Goal: Task Accomplishment & Management: Manage account settings

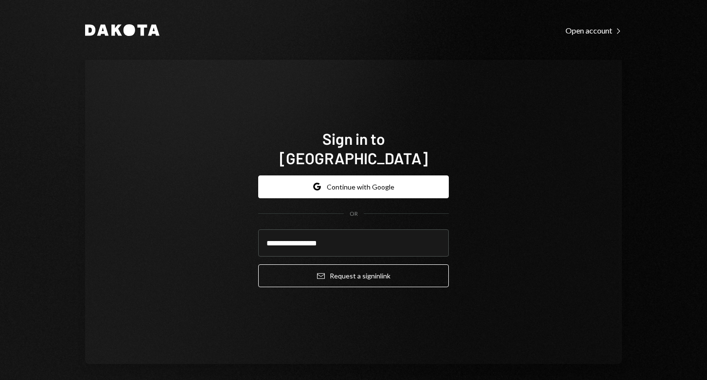
type input "**********"
click at [350, 266] on button "Email Request a sign in link" at bounding box center [353, 275] width 190 height 23
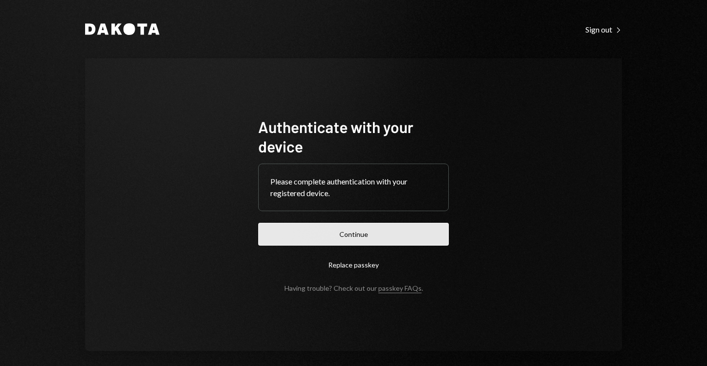
click at [325, 238] on button "Continue" at bounding box center [353, 234] width 190 height 23
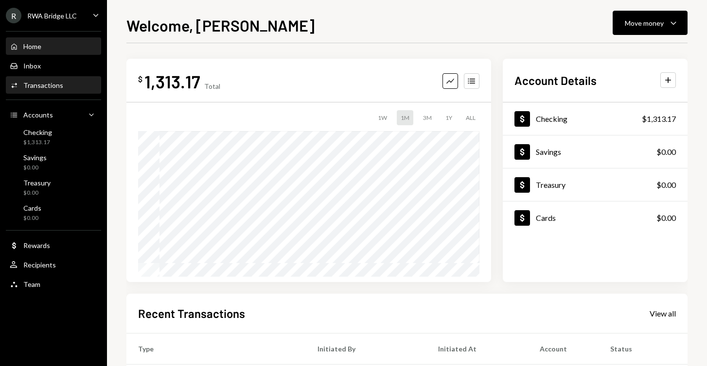
click at [74, 89] on div "Activities Transactions" at bounding box center [53, 85] width 87 height 9
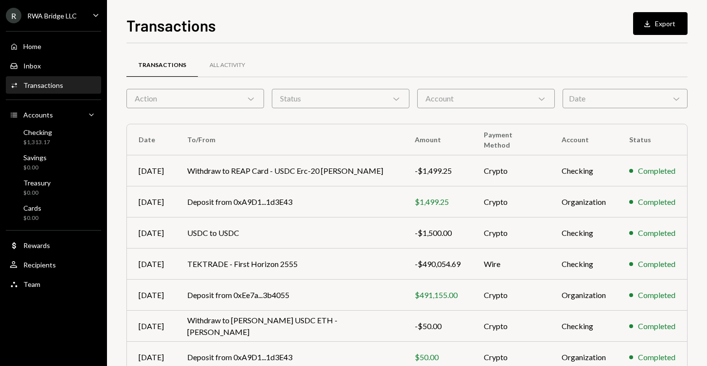
click at [65, 87] on div "Activities Transactions" at bounding box center [53, 85] width 87 height 9
click at [59, 137] on div "Checking $1,313.17" at bounding box center [53, 137] width 87 height 18
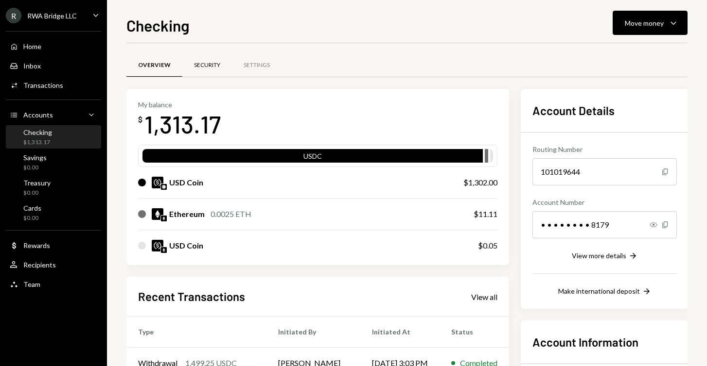
click at [212, 56] on div "Security" at bounding box center [207, 65] width 50 height 23
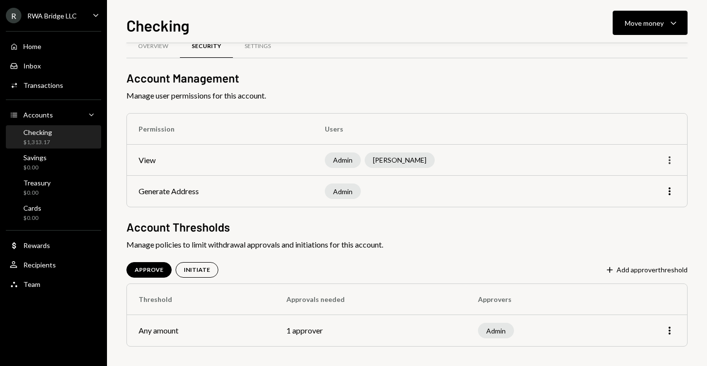
click at [665, 164] on icon "More" at bounding box center [669, 161] width 12 height 12
click at [648, 186] on div "Edit" at bounding box center [647, 181] width 49 height 17
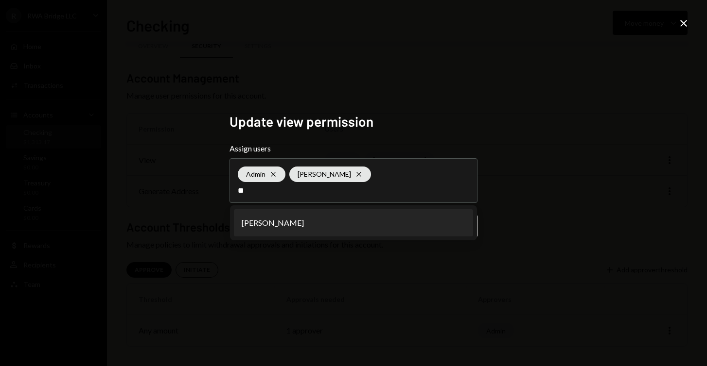
type input "***"
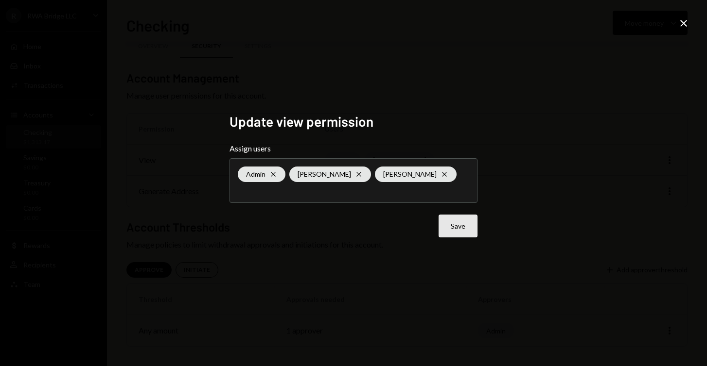
click at [459, 226] on button "Save" at bounding box center [457, 226] width 39 height 23
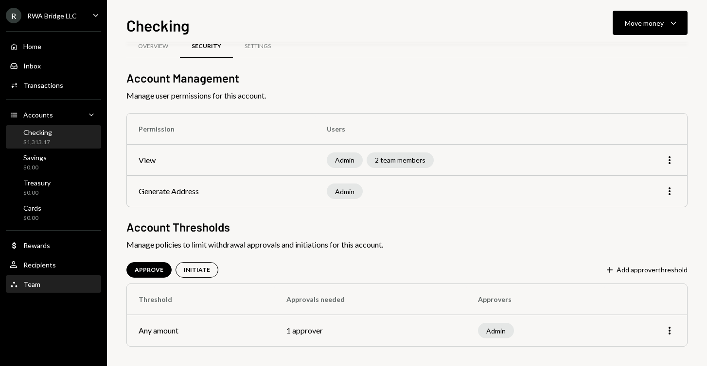
click at [62, 282] on div "Team Team" at bounding box center [53, 284] width 87 height 9
